Goal: Communication & Community: Answer question/provide support

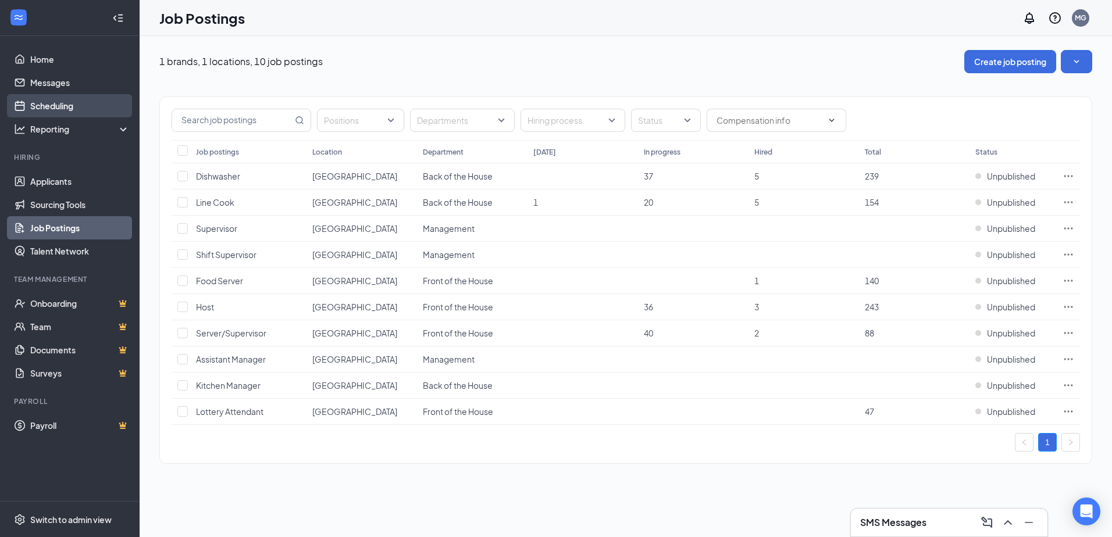
click at [64, 106] on link "Scheduling" at bounding box center [79, 105] width 99 height 23
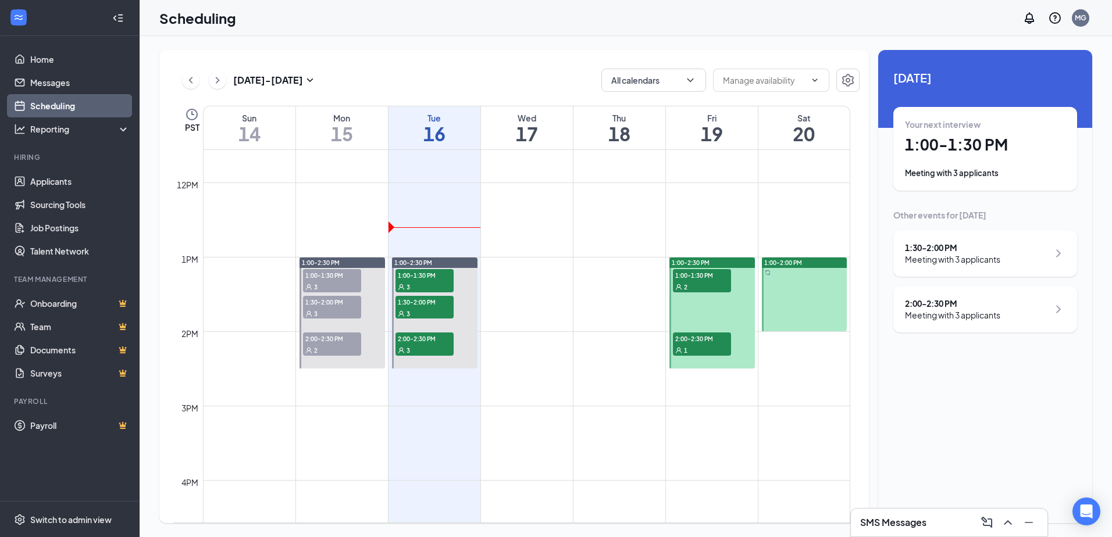
scroll to position [862, 0]
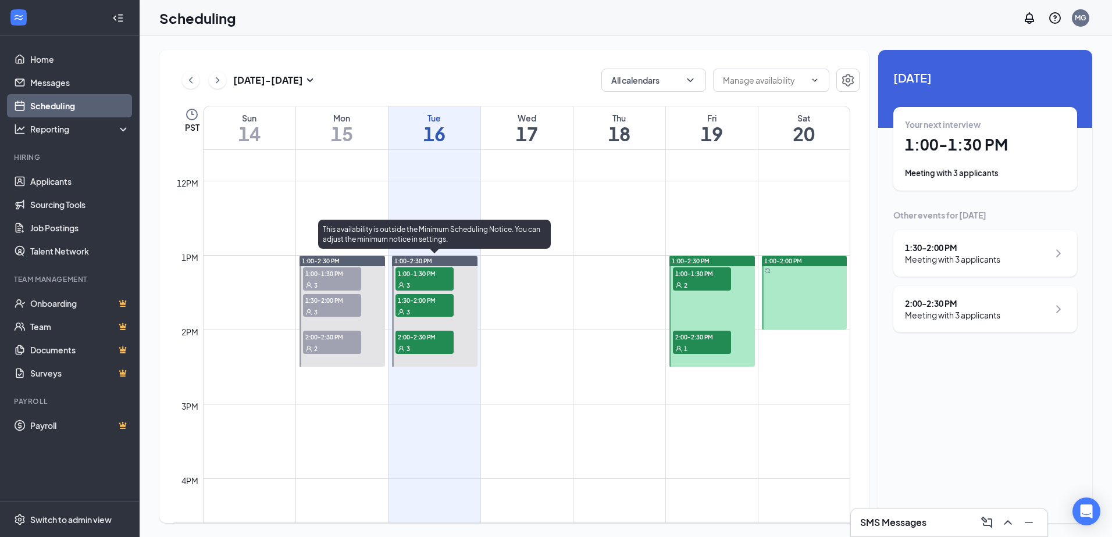
click at [416, 283] on div "3" at bounding box center [424, 285] width 58 height 12
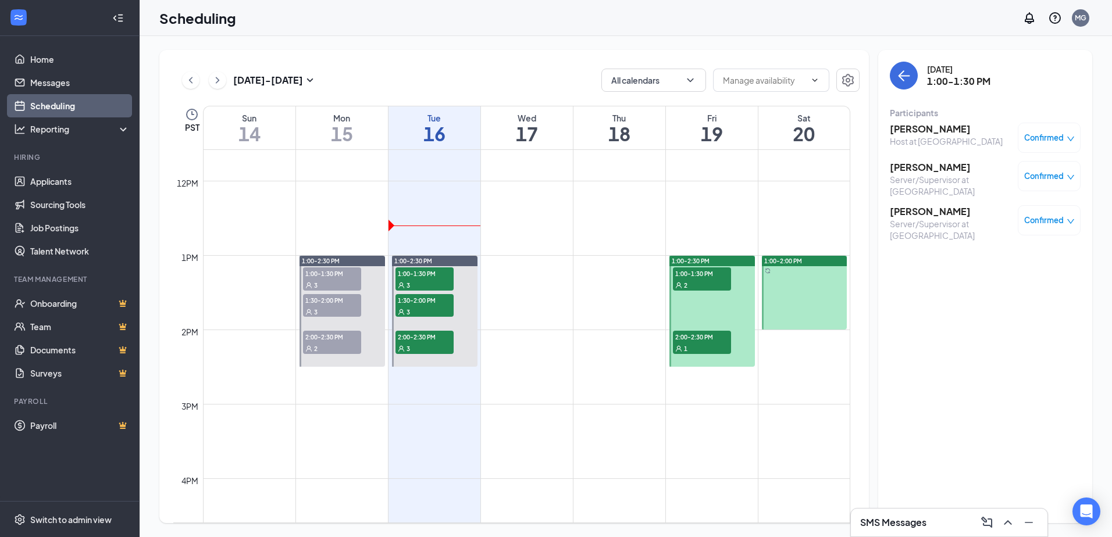
click at [926, 130] on h3 "[PERSON_NAME]" at bounding box center [946, 129] width 113 height 13
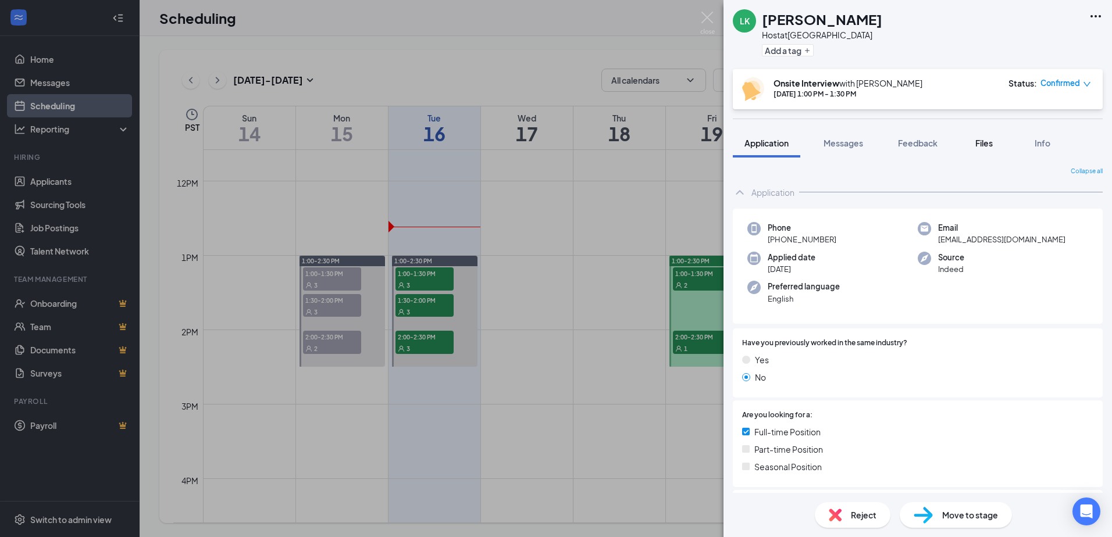
click at [979, 148] on span "Files" at bounding box center [983, 143] width 17 height 10
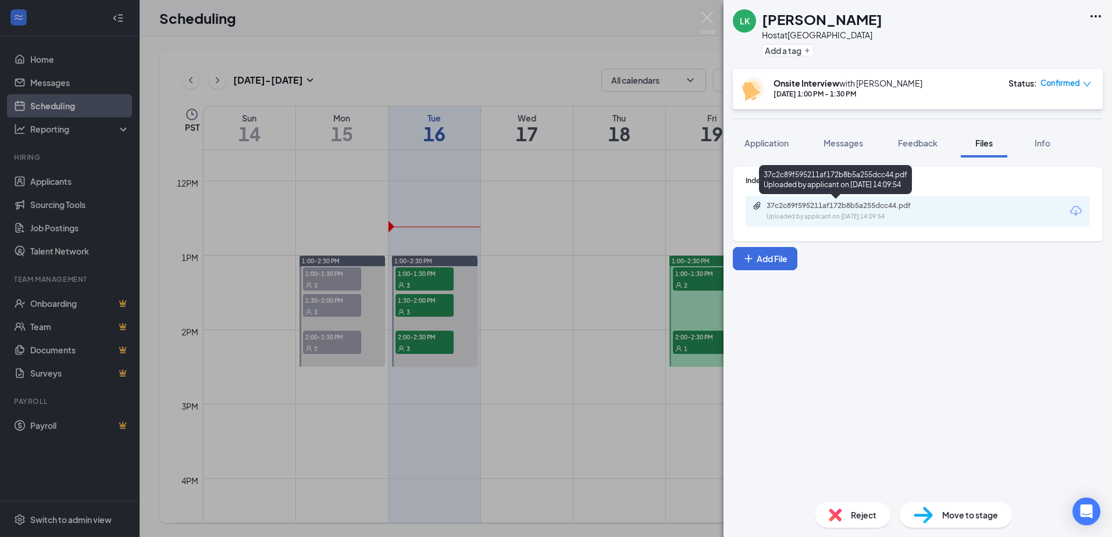
click at [932, 216] on div "Uploaded by applicant on [DATE] 14:09:54" at bounding box center [853, 216] width 174 height 9
click at [529, 292] on div "LK [PERSON_NAME] Host at [GEOGRAPHIC_DATA] Add a tag Onsite Interview with [PER…" at bounding box center [556, 268] width 1112 height 537
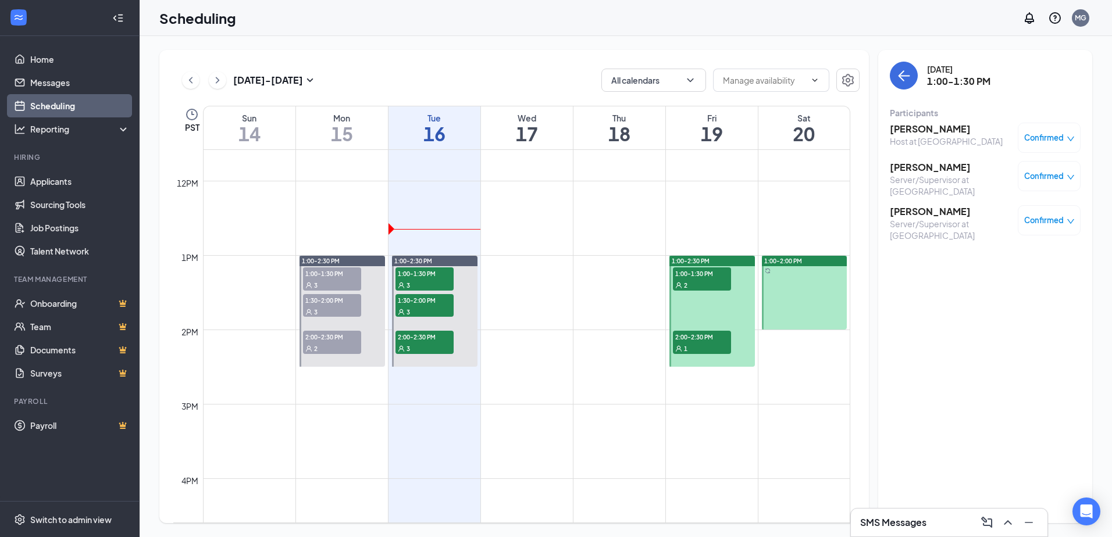
click at [945, 163] on h3 "[PERSON_NAME]" at bounding box center [951, 167] width 122 height 13
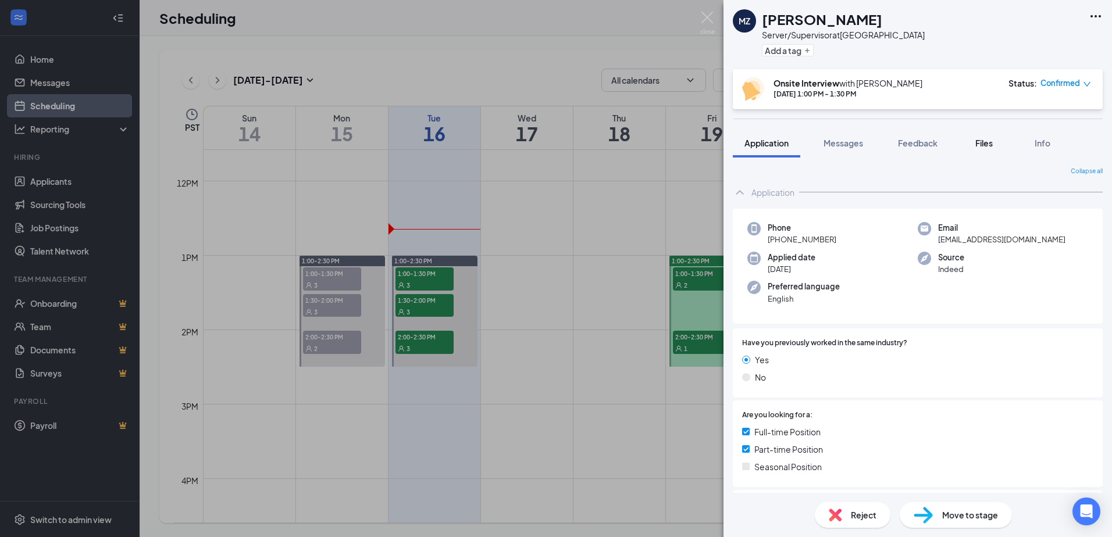
click at [979, 140] on span "Files" at bounding box center [983, 143] width 17 height 10
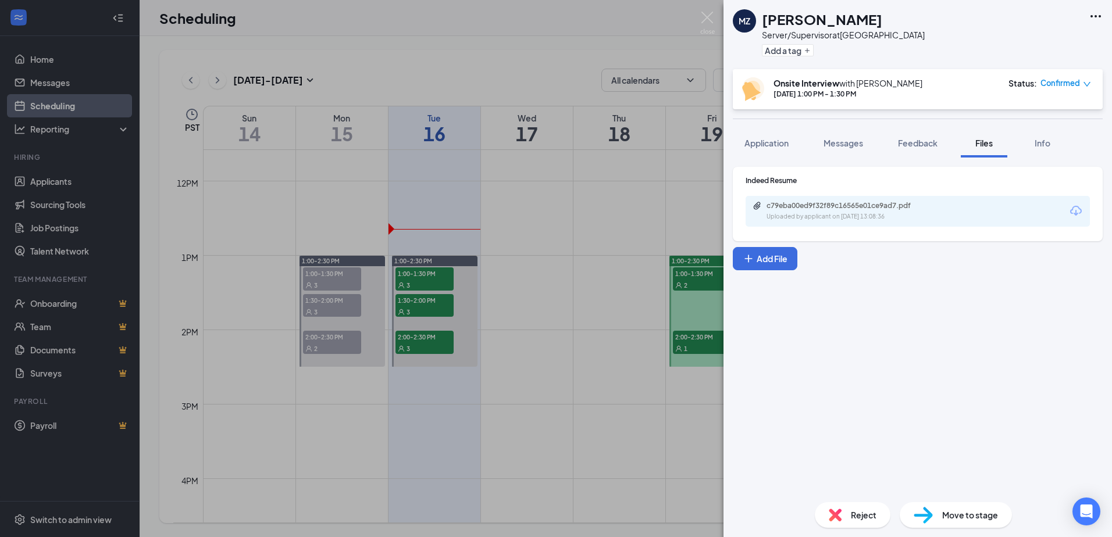
click at [1026, 220] on div "c79eba00ed9f32f89c16565e01ce9ad7.pdf Uploaded by applicant on [DATE] 13:08:36" at bounding box center [917, 211] width 344 height 31
click at [1073, 208] on icon "Download" at bounding box center [1076, 211] width 12 height 10
click at [608, 231] on div "MZ [PERSON_NAME] Server/Supervisor at [GEOGRAPHIC_DATA] Add a tag Onsite Interv…" at bounding box center [556, 268] width 1112 height 537
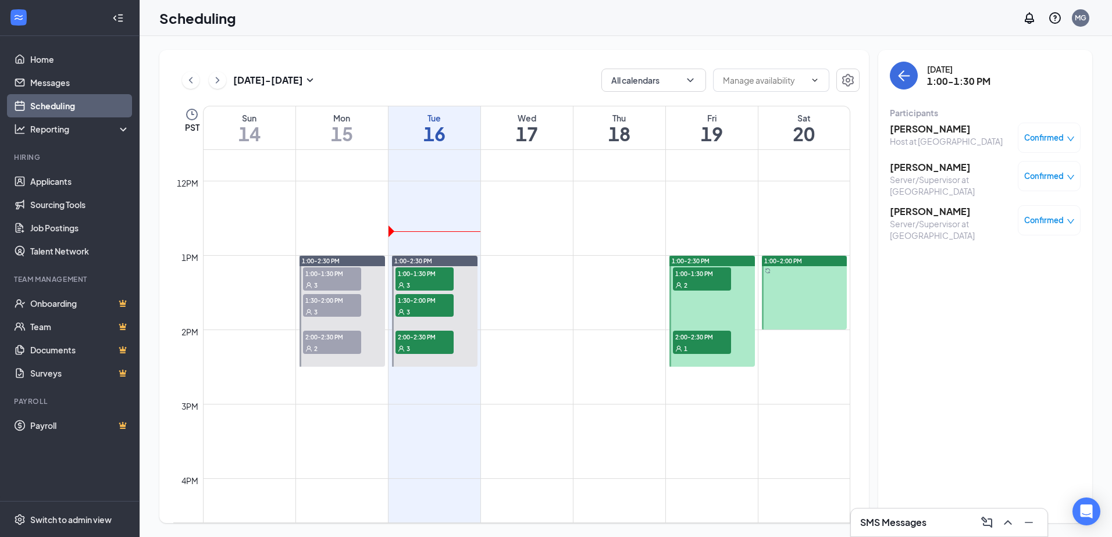
click at [916, 205] on h3 "[PERSON_NAME]" at bounding box center [951, 211] width 122 height 13
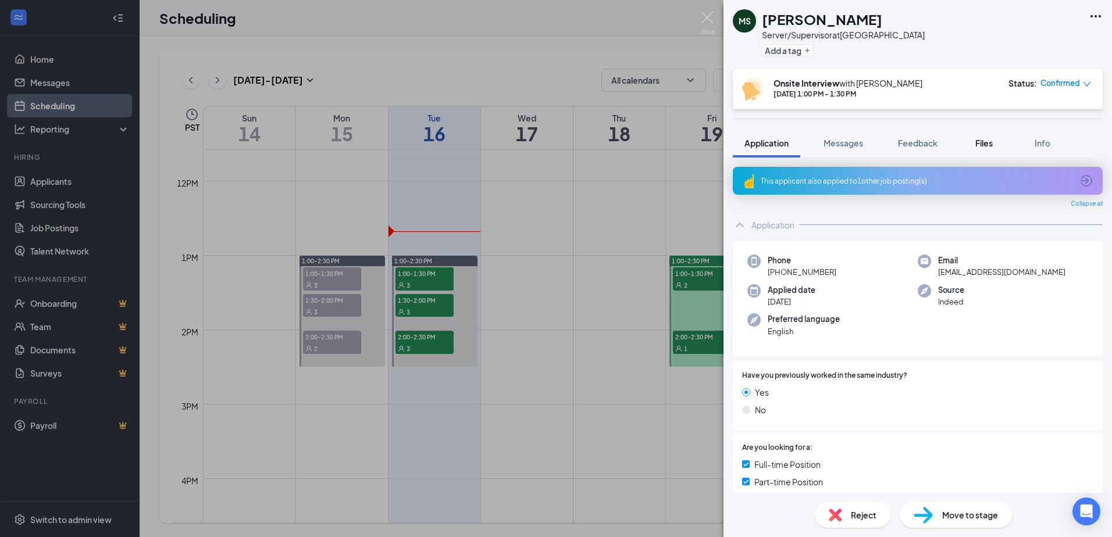
drag, startPoint x: 992, startPoint y: 142, endPoint x: 981, endPoint y: 146, distance: 11.0
click at [991, 142] on span "Files" at bounding box center [983, 143] width 17 height 10
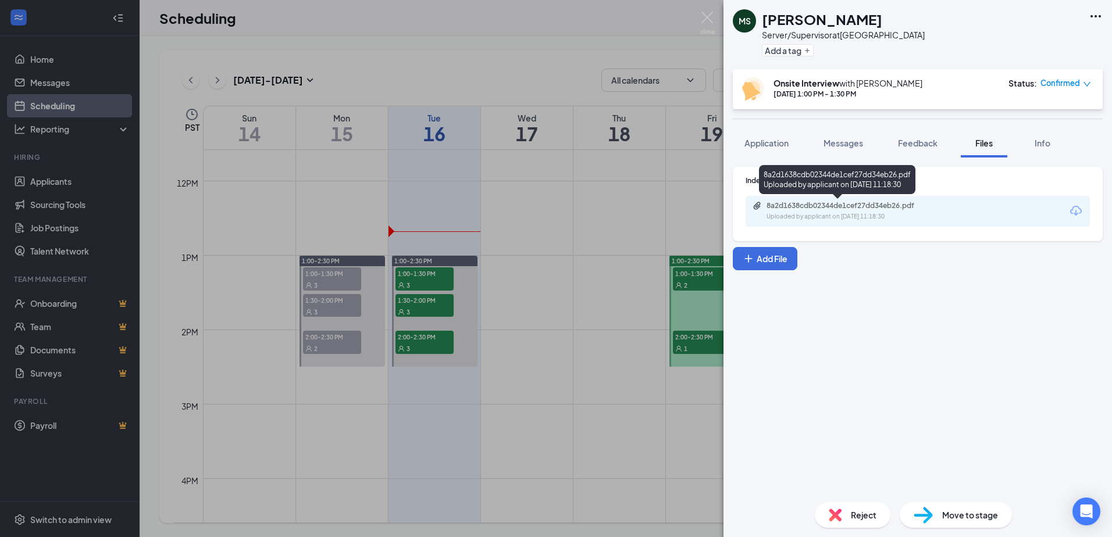
click at [898, 215] on div "Uploaded by applicant on [DATE] 11:18:30" at bounding box center [853, 216] width 174 height 9
click at [535, 299] on div "[PERSON_NAME] Server/Supervisor at [GEOGRAPHIC_DATA] Add a tag Onsite Interview…" at bounding box center [556, 268] width 1112 height 537
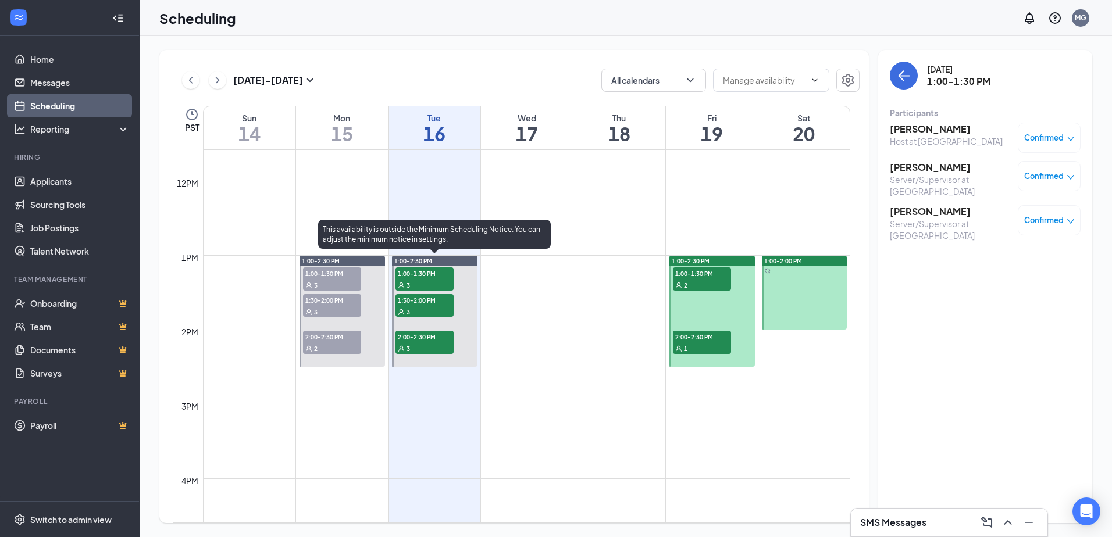
click at [415, 298] on span "1:30-2:00 PM" at bounding box center [424, 300] width 58 height 12
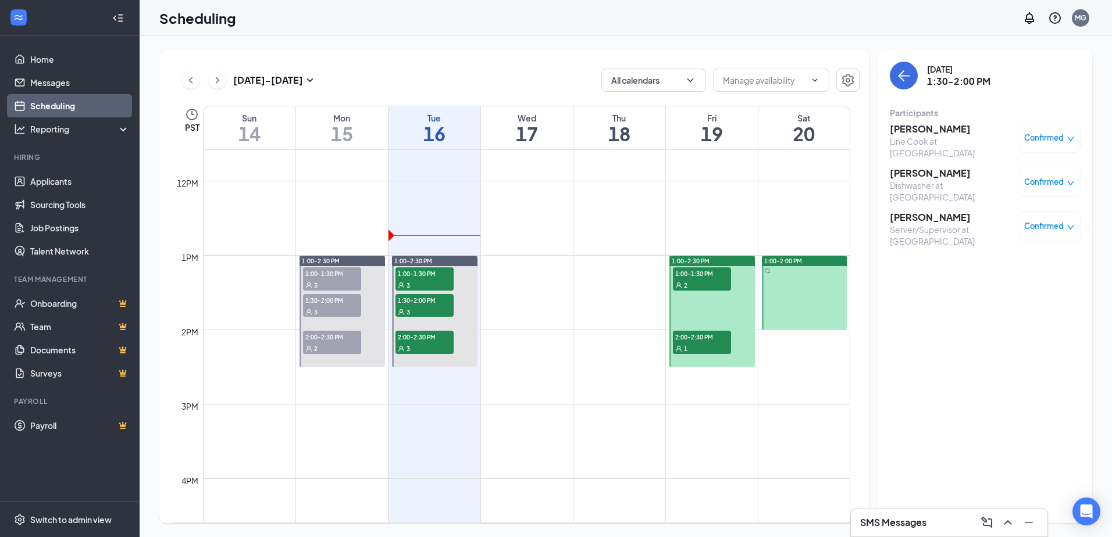
click at [903, 180] on div "Dishwasher at [GEOGRAPHIC_DATA]" at bounding box center [951, 191] width 122 height 23
click at [907, 167] on h3 "[PERSON_NAME]" at bounding box center [951, 173] width 122 height 13
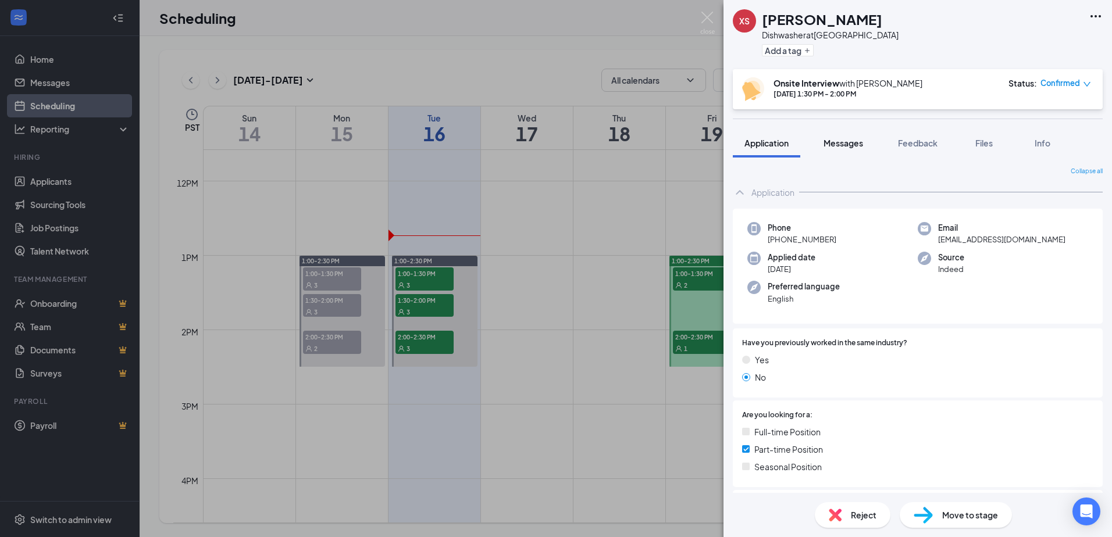
click at [837, 145] on span "Messages" at bounding box center [843, 143] width 40 height 10
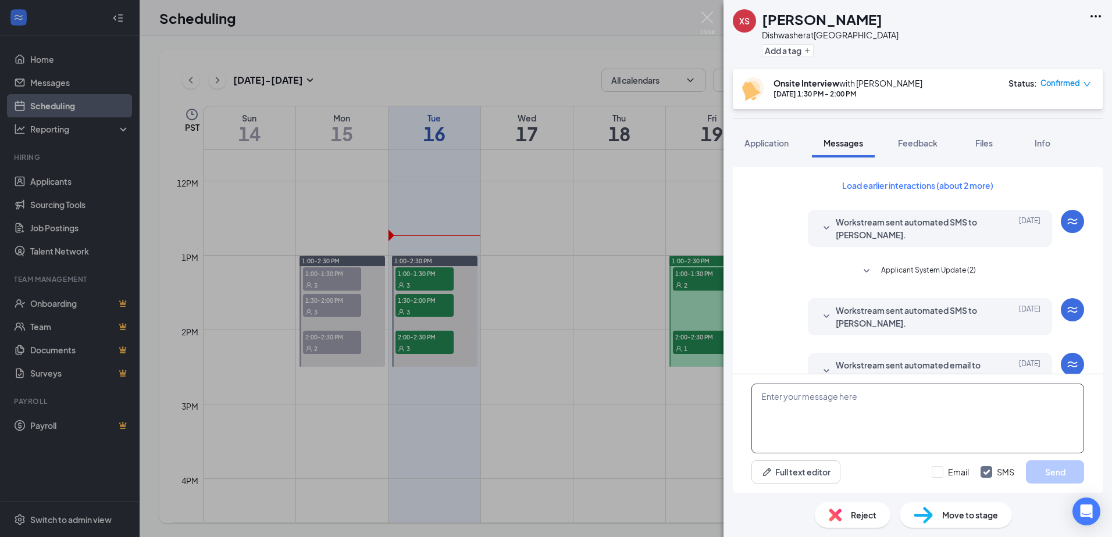
click at [834, 410] on textarea at bounding box center [917, 419] width 333 height 70
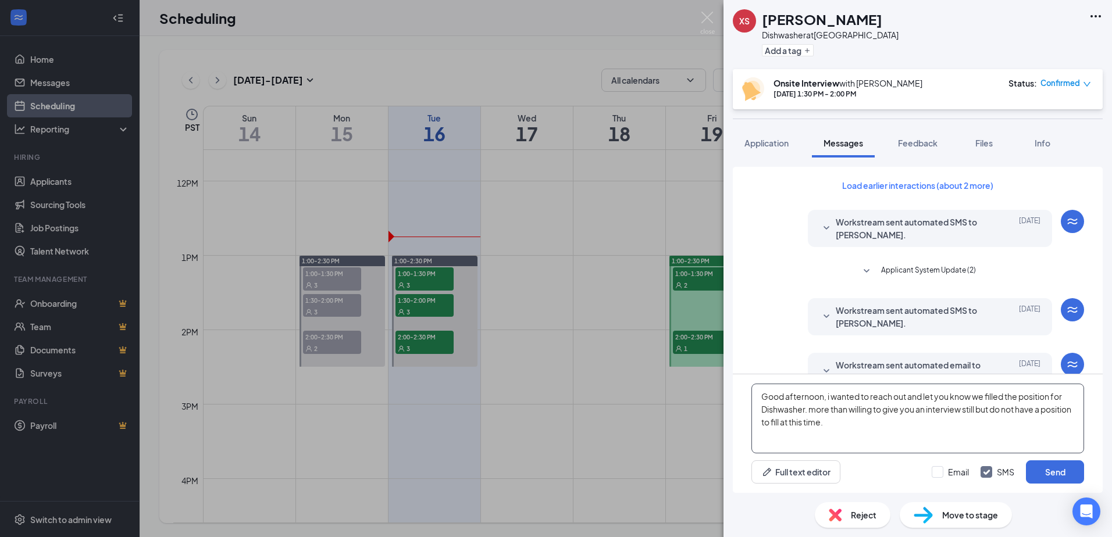
click at [863, 423] on textarea "Good afternoon, i wanted to reach out and let you know we filled the position f…" at bounding box center [917, 419] width 333 height 70
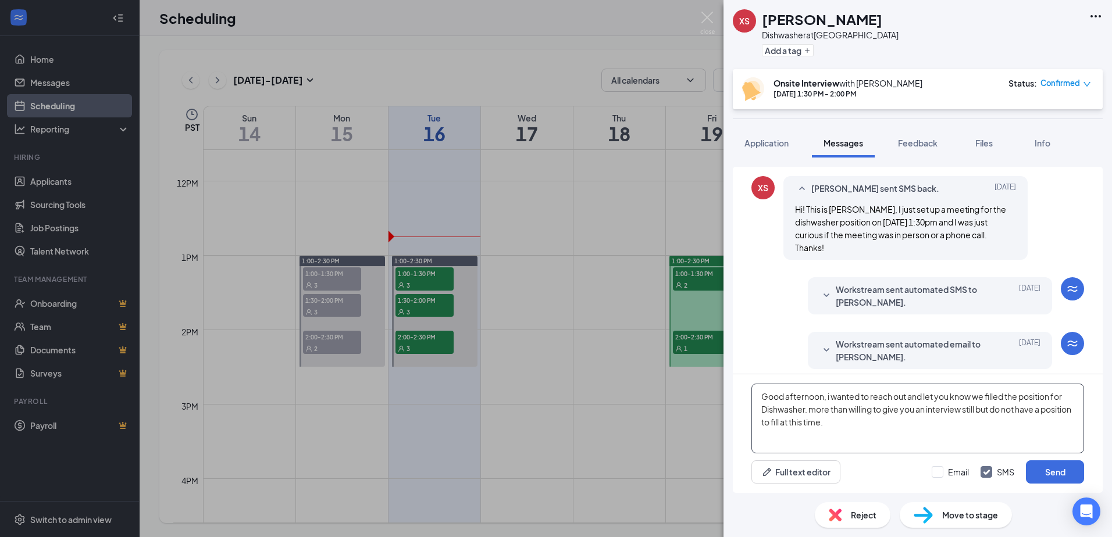
scroll to position [348, 0]
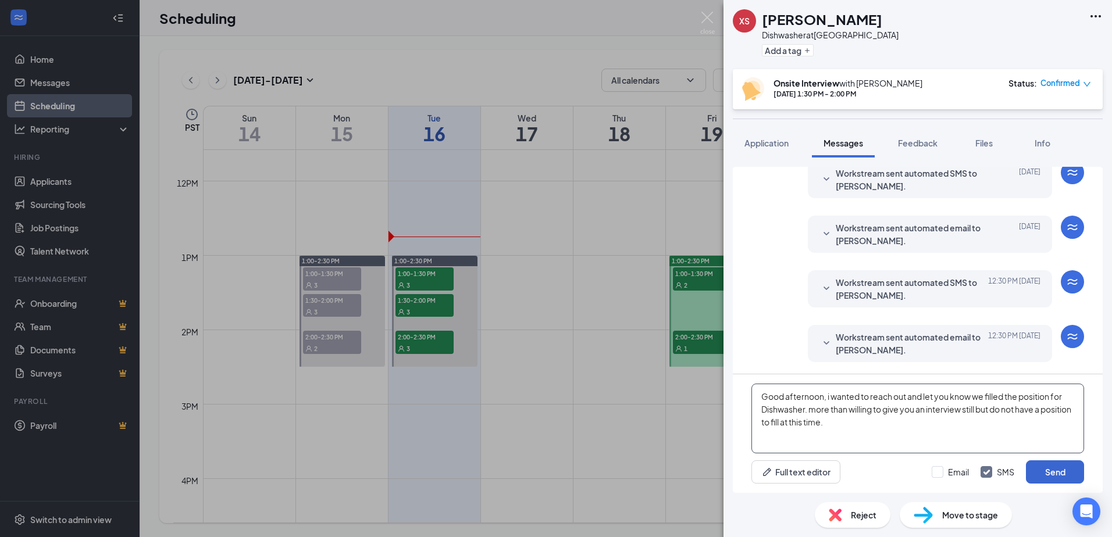
type textarea "Good afternoon, i wanted to reach out and let you know we filled the position f…"
click at [1037, 467] on button "Send" at bounding box center [1055, 472] width 58 height 23
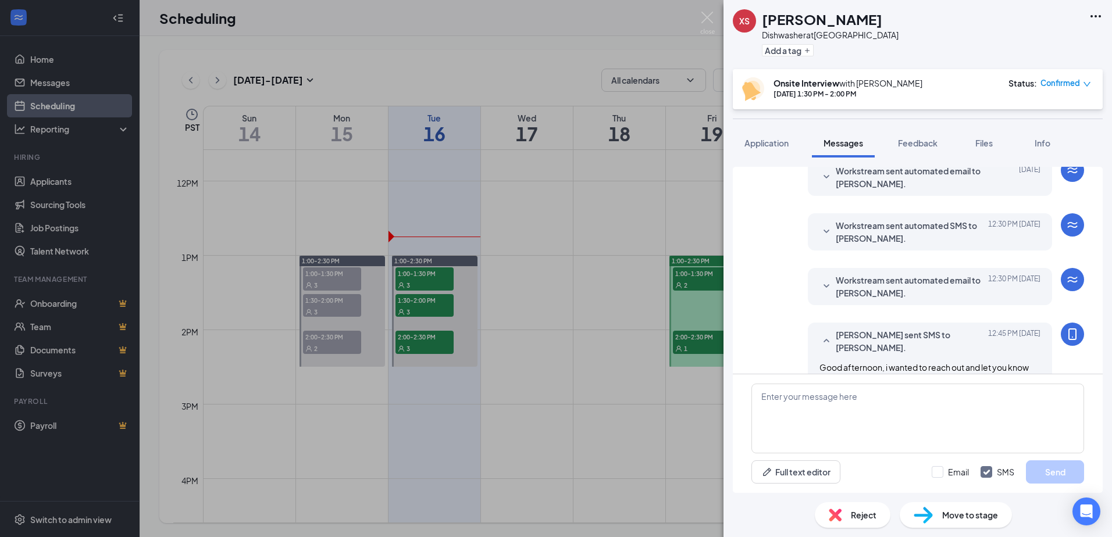
scroll to position [461, 0]
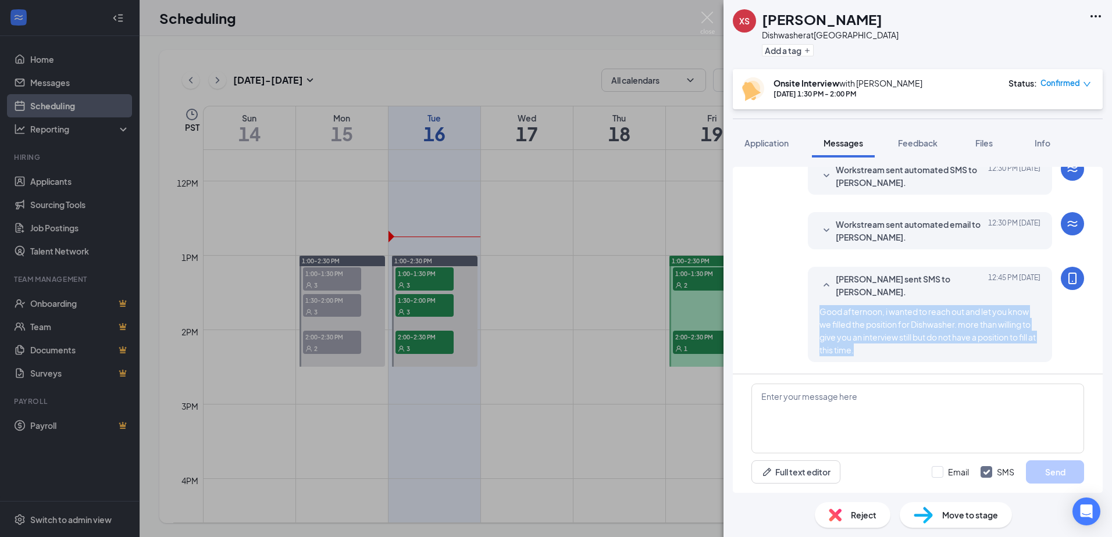
drag, startPoint x: 809, startPoint y: 310, endPoint x: 879, endPoint y: 356, distance: 82.7
click at [879, 356] on div "[PERSON_NAME] sent SMS to [PERSON_NAME]. [DATE] 12:45 PM Good afternoon, i want…" at bounding box center [930, 314] width 244 height 95
copy span "Good afternoon, i wanted to reach out and let you know we filled the position f…"
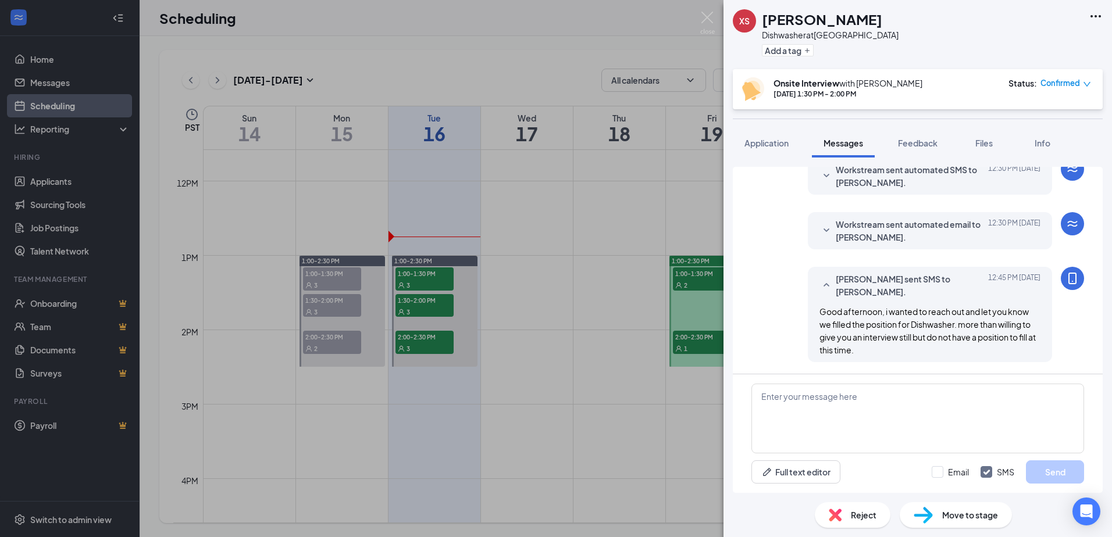
click at [575, 381] on div "XS [PERSON_NAME] Dishwasher at [GEOGRAPHIC_DATA] Add a tag Onsite Interview wit…" at bounding box center [556, 268] width 1112 height 537
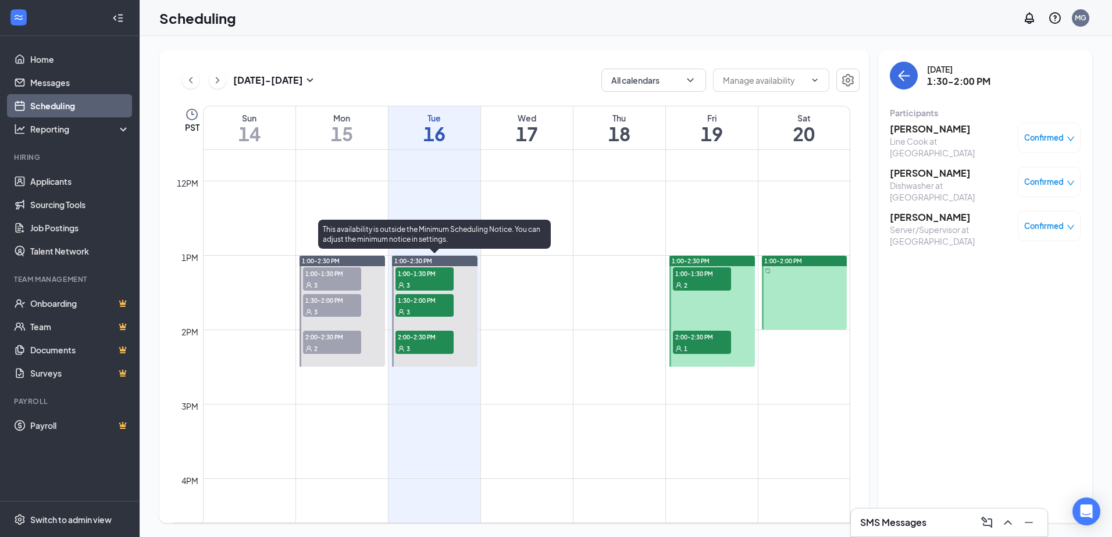
click at [402, 345] on div "3" at bounding box center [424, 348] width 58 height 12
click at [410, 308] on div "3" at bounding box center [424, 312] width 58 height 12
click at [419, 281] on div "3" at bounding box center [424, 285] width 58 height 12
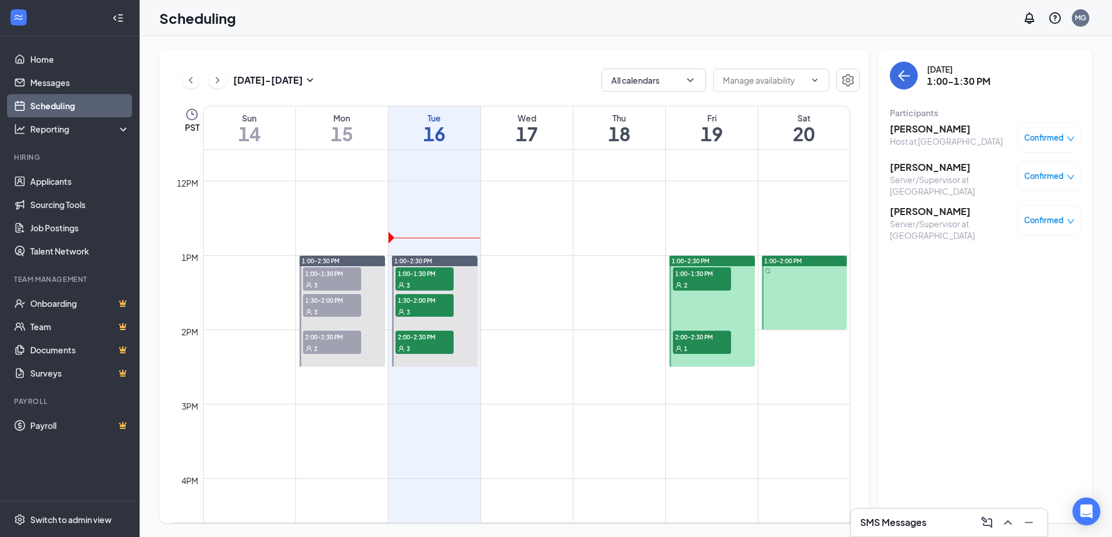
click at [710, 278] on span "1:00-1:30 PM" at bounding box center [702, 273] width 58 height 12
click at [706, 354] on div "2:00-2:30 PM 1" at bounding box center [702, 343] width 60 height 26
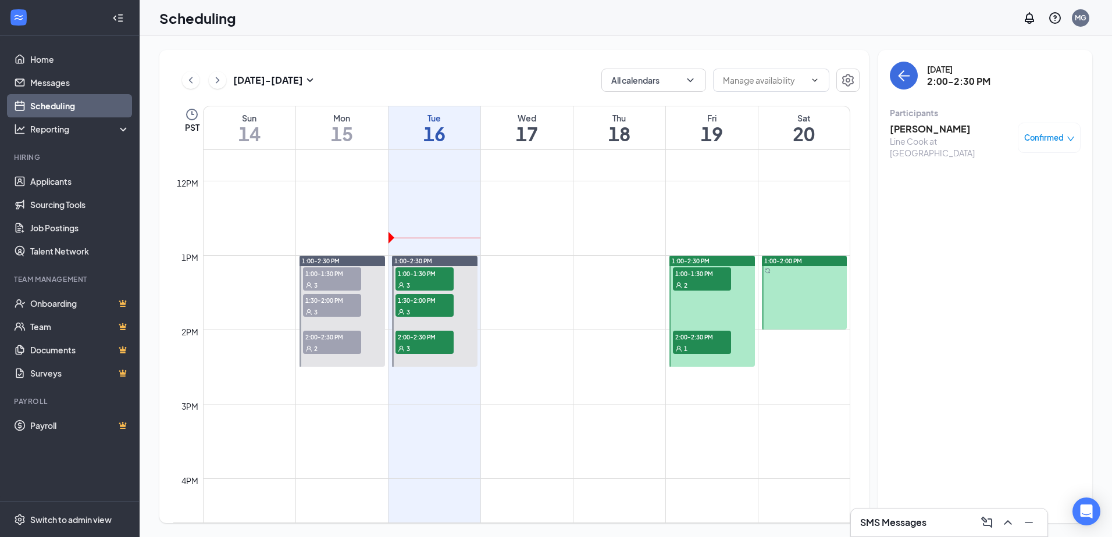
click at [706, 340] on span "2:00-2:30 PM" at bounding box center [702, 337] width 58 height 12
click at [697, 284] on div "2" at bounding box center [702, 285] width 58 height 12
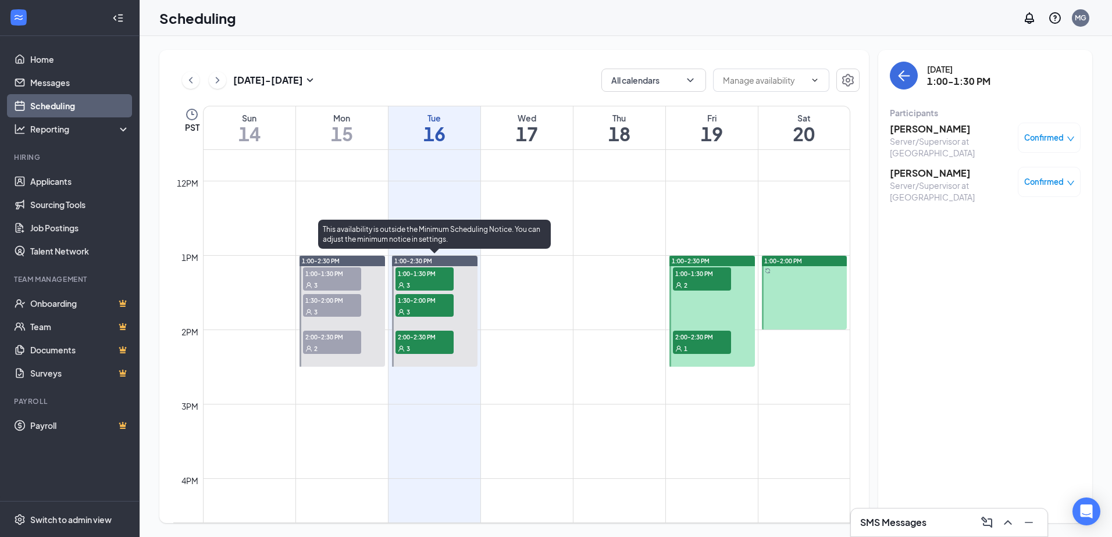
click at [441, 289] on div "3" at bounding box center [424, 285] width 58 height 12
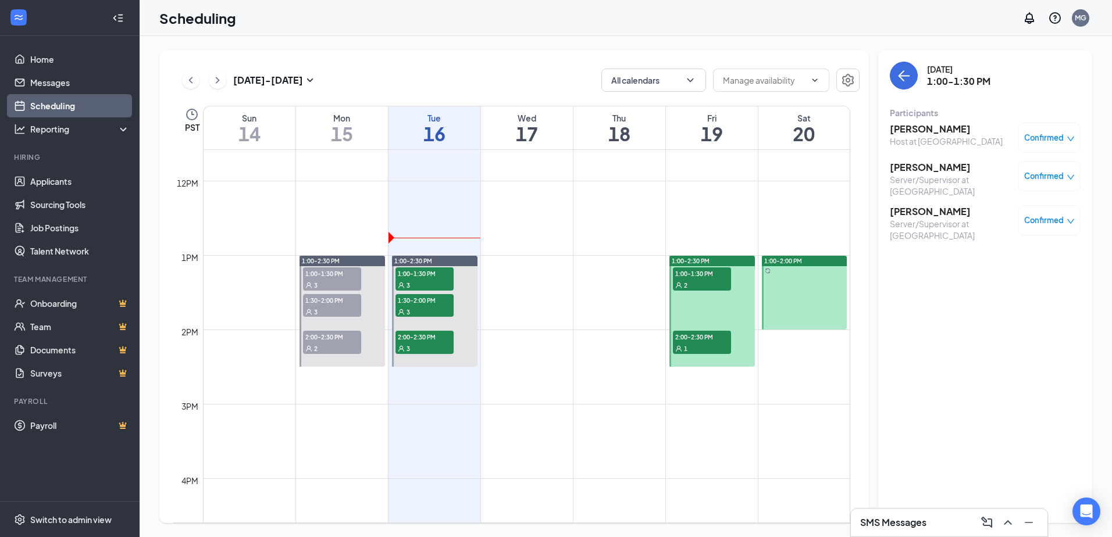
click at [543, 354] on td at bounding box center [526, 357] width 647 height 19
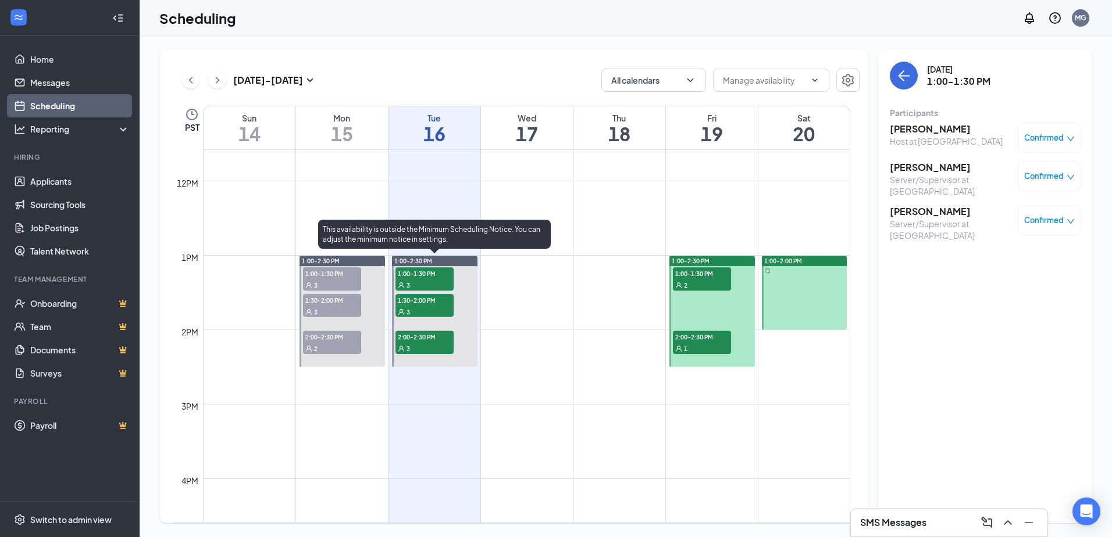
click at [426, 343] on div "3" at bounding box center [424, 348] width 58 height 12
